Goal: Information Seeking & Learning: Check status

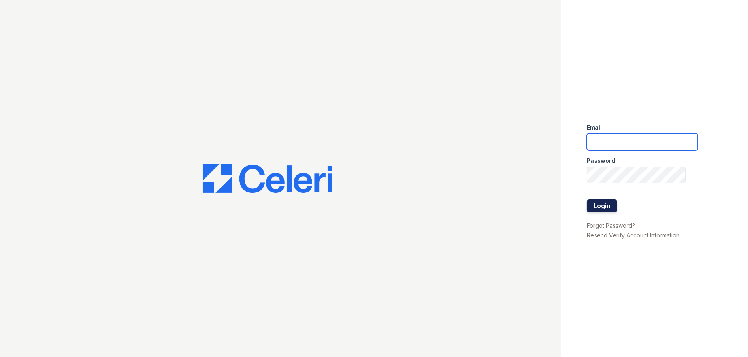
type input "trailside.pm@cafmanagement.com"
click at [604, 203] on button "Login" at bounding box center [602, 205] width 30 height 13
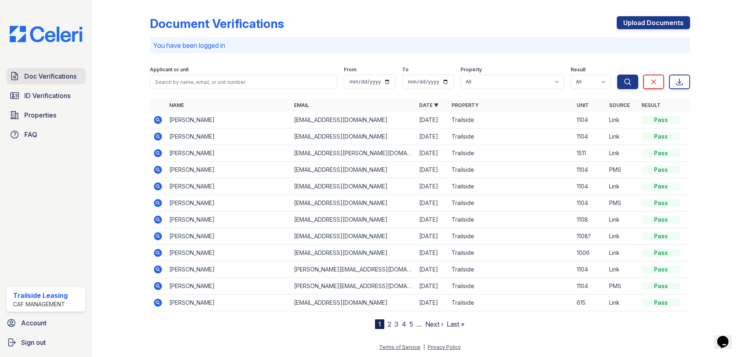
click at [45, 72] on span "Doc Verifications" at bounding box center [50, 76] width 52 height 10
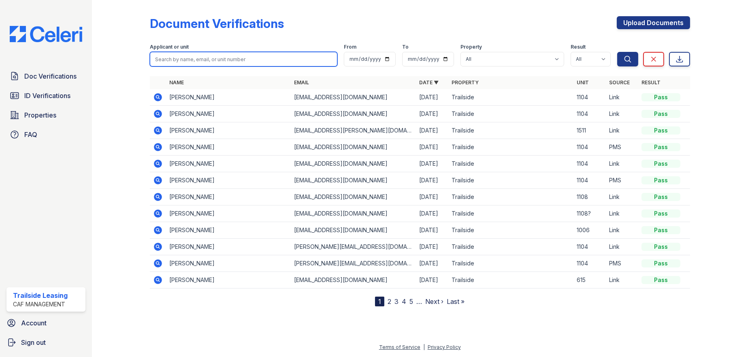
click at [198, 61] on input "search" at bounding box center [243, 59] width 187 height 15
type input "jesse"
click at [617, 52] on button "Search" at bounding box center [627, 59] width 21 height 15
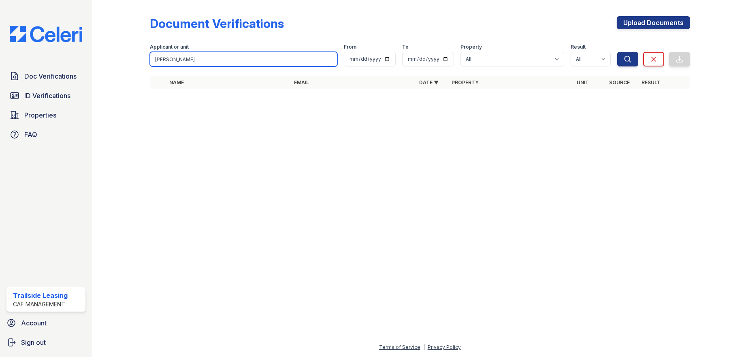
click at [178, 60] on input "jesse" at bounding box center [243, 59] width 187 height 15
type input "prishmann"
click at [617, 52] on button "Search" at bounding box center [627, 59] width 21 height 15
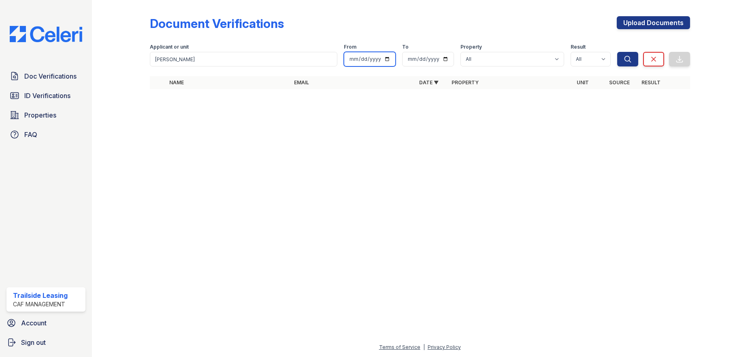
click at [389, 60] on input "date" at bounding box center [370, 59] width 52 height 15
click at [65, 76] on span "Doc Verifications" at bounding box center [50, 76] width 52 height 10
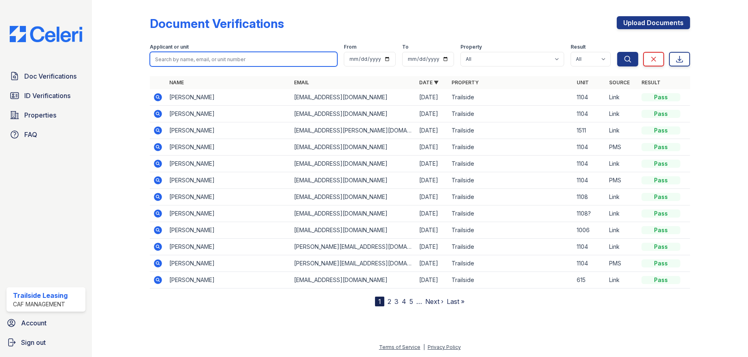
click at [178, 56] on input "search" at bounding box center [243, 59] width 187 height 15
type input "prishmann"
click at [617, 52] on button "Search" at bounding box center [627, 59] width 21 height 15
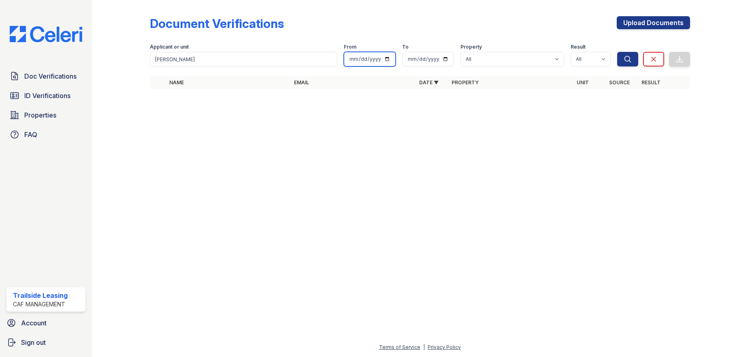
click at [388, 60] on input "date" at bounding box center [370, 59] width 52 height 15
type input "2025-09-01"
click at [445, 59] on input "date" at bounding box center [428, 59] width 52 height 15
type input "2025-09-27"
click at [629, 58] on icon "submit" at bounding box center [627, 59] width 6 height 6
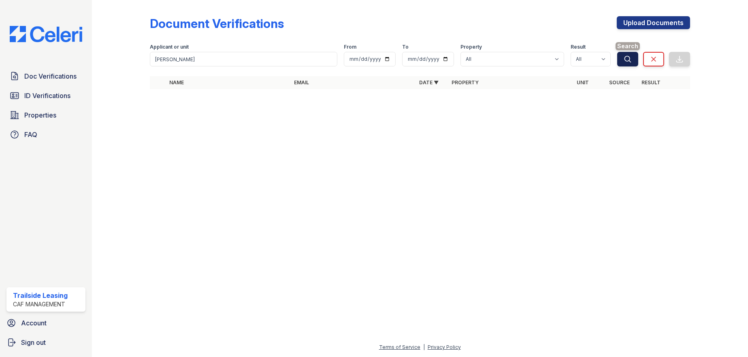
click at [627, 59] on icon "submit" at bounding box center [627, 59] width 8 height 8
click at [561, 59] on select "All Trailside" at bounding box center [512, 59] width 104 height 15
select select "1868"
click at [460, 52] on select "All Trailside" at bounding box center [512, 59] width 104 height 15
click at [627, 60] on icon "submit" at bounding box center [627, 59] width 8 height 8
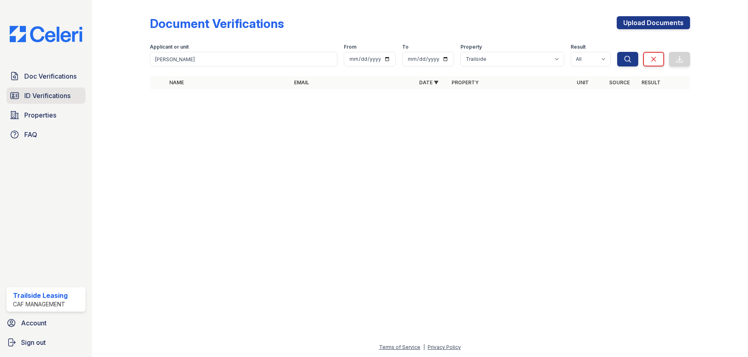
click at [48, 94] on span "ID Verifications" at bounding box center [47, 96] width 46 height 10
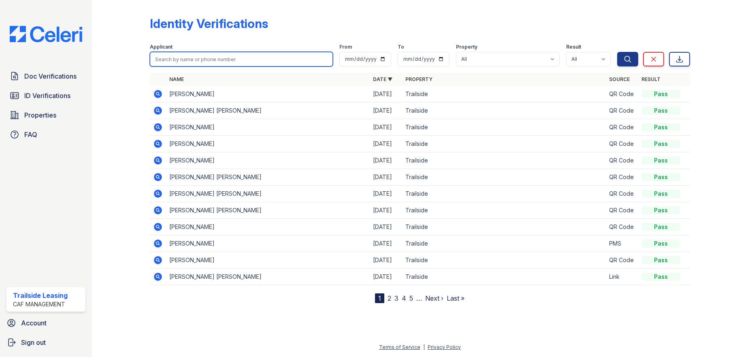
click at [181, 56] on input "search" at bounding box center [241, 59] width 183 height 15
type input "prischmann"
click at [617, 52] on button "Search" at bounding box center [627, 59] width 21 height 15
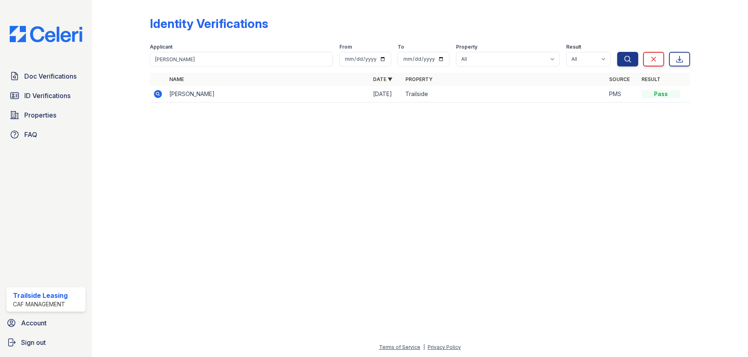
click at [159, 95] on icon at bounding box center [158, 94] width 8 height 8
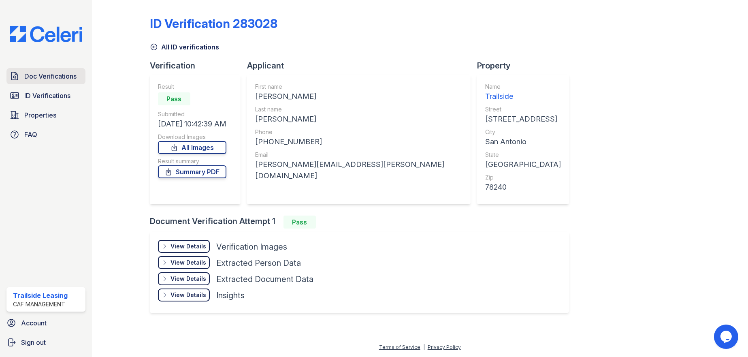
click at [56, 74] on span "Doc Verifications" at bounding box center [50, 76] width 52 height 10
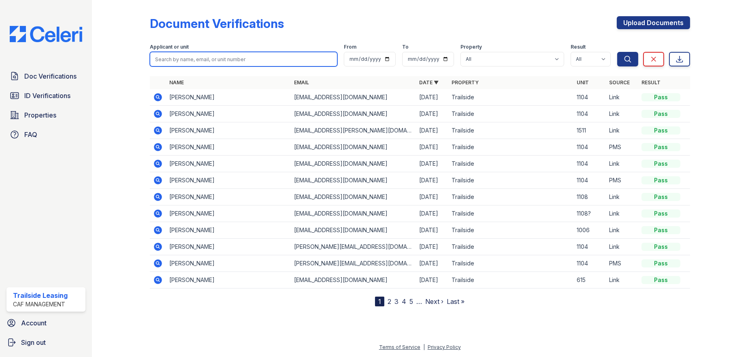
click at [232, 60] on input "search" at bounding box center [243, 59] width 187 height 15
type input "[PERSON_NAME]"
click at [617, 52] on button "Search" at bounding box center [627, 59] width 21 height 15
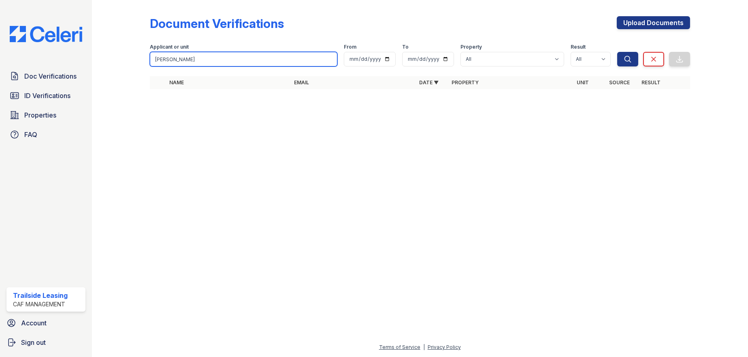
click at [232, 60] on input "[PERSON_NAME]" at bounding box center [243, 59] width 187 height 15
type input "[PERSON_NAME]"
click at [617, 52] on button "Search" at bounding box center [627, 59] width 21 height 15
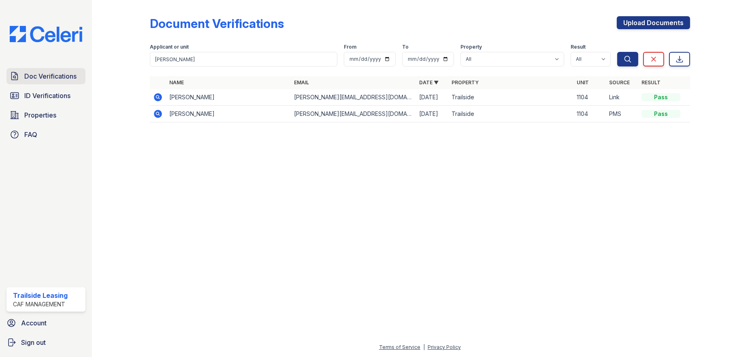
click at [49, 77] on span "Doc Verifications" at bounding box center [50, 76] width 52 height 10
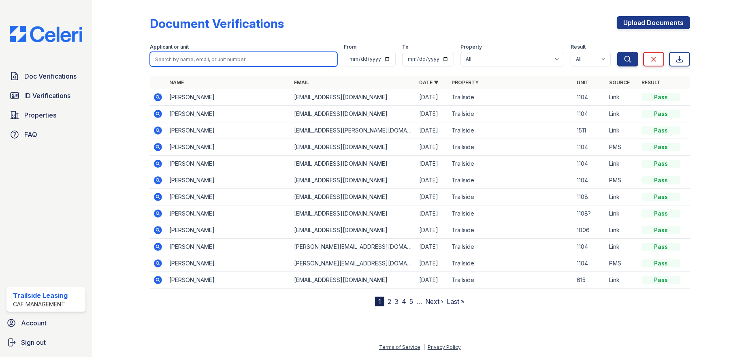
click at [176, 61] on input "search" at bounding box center [243, 59] width 187 height 15
type input "[PERSON_NAME]"
click at [617, 52] on button "Search" at bounding box center [627, 59] width 21 height 15
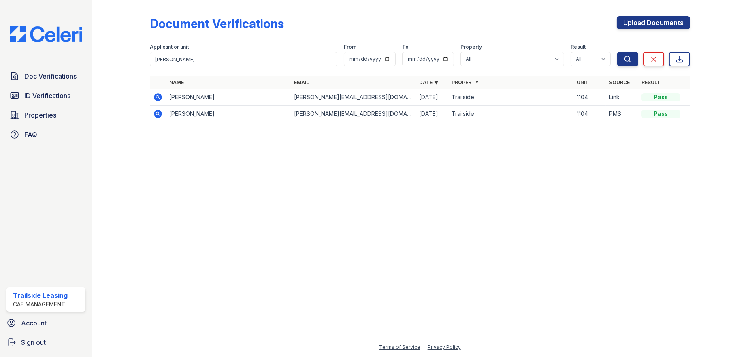
click at [180, 99] on td "[PERSON_NAME]" at bounding box center [228, 97] width 125 height 17
click at [158, 97] on icon at bounding box center [158, 97] width 10 height 10
